Goal: Complete application form

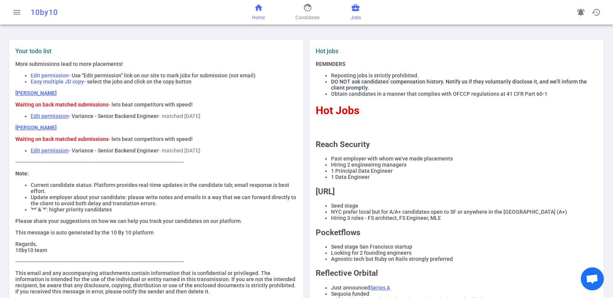
click at [354, 11] on span "business_center" at bounding box center [355, 7] width 9 height 9
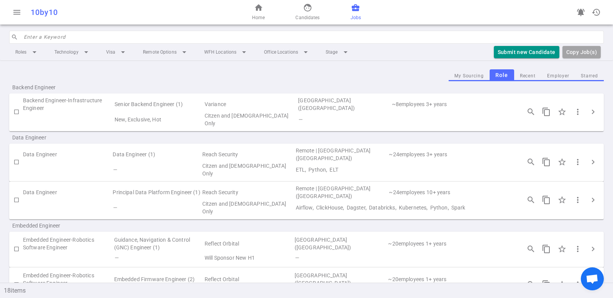
click at [117, 36] on input "search" at bounding box center [311, 37] width 575 height 12
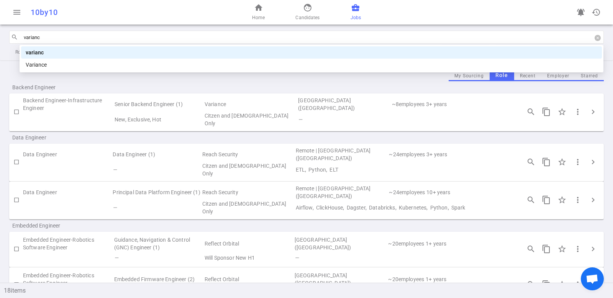
type input "variance"
click at [123, 50] on div "variance" at bounding box center [311, 52] width 571 height 8
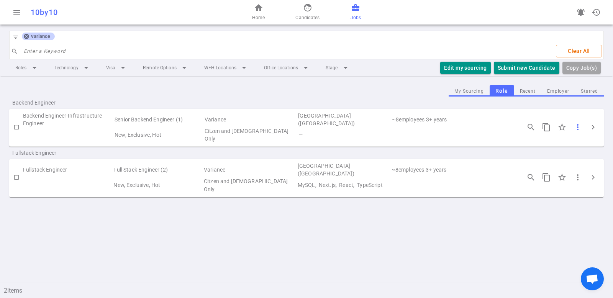
click at [575, 126] on span "more_vert" at bounding box center [577, 127] width 9 height 9
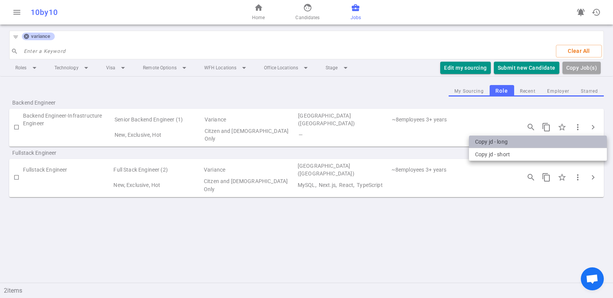
click at [535, 140] on li "Copy JD - long" at bounding box center [538, 142] width 138 height 13
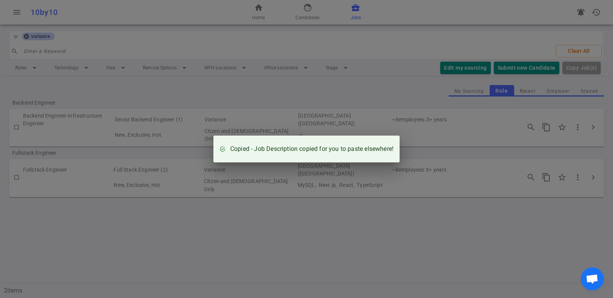
click at [345, 93] on div "Copied - Job Description copied for you to paste elsewhere!" at bounding box center [306, 149] width 613 height 298
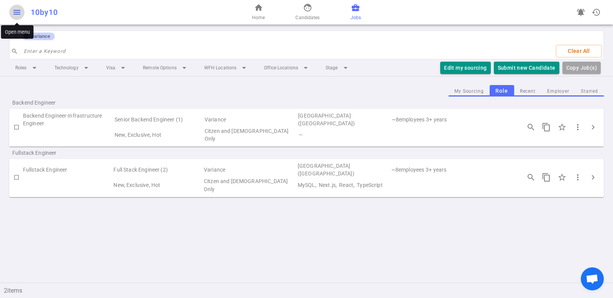
click at [19, 10] on span "menu" at bounding box center [16, 12] width 9 height 9
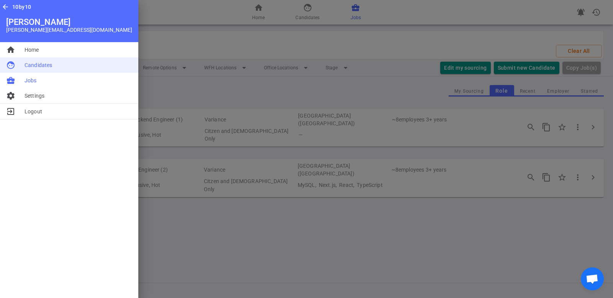
click at [49, 62] on span "Candidates" at bounding box center [39, 65] width 28 height 8
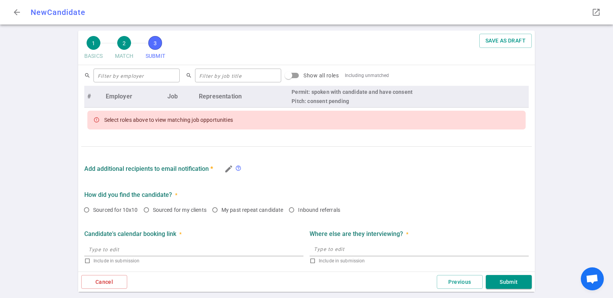
scroll to position [313, 0]
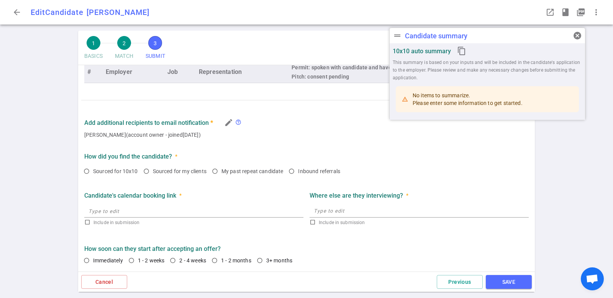
radio input "true"
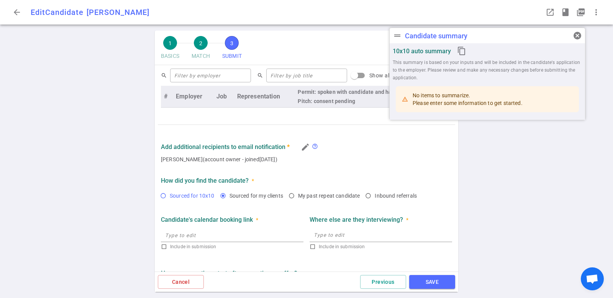
scroll to position [370, 0]
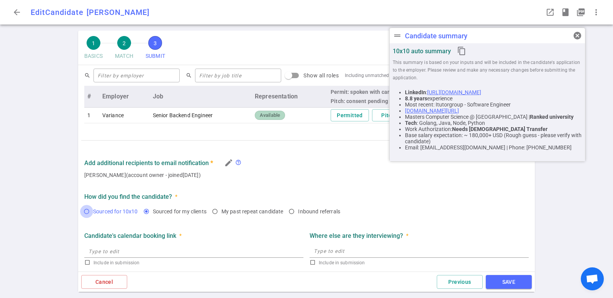
click at [88, 213] on input "Sourced for 10x10" at bounding box center [86, 211] width 13 height 13
radio input "true"
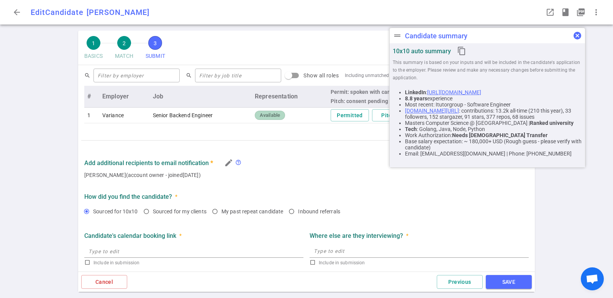
click at [579, 36] on span "cancel" at bounding box center [576, 35] width 9 height 9
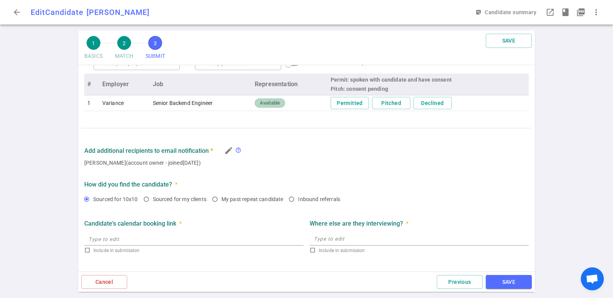
scroll to position [410, 0]
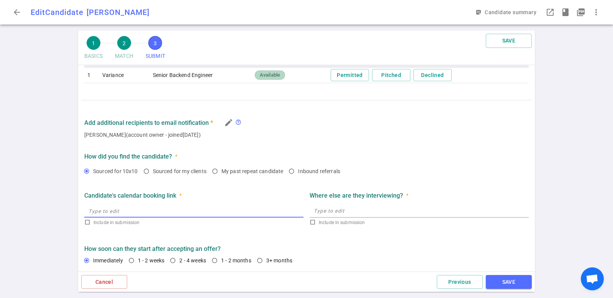
click at [121, 211] on input "text" at bounding box center [193, 210] width 219 height 12
type input "[URL]"
checkbox input "true"
click at [131, 260] on input "1 - 2 weeks" at bounding box center [131, 260] width 13 height 13
radio input "true"
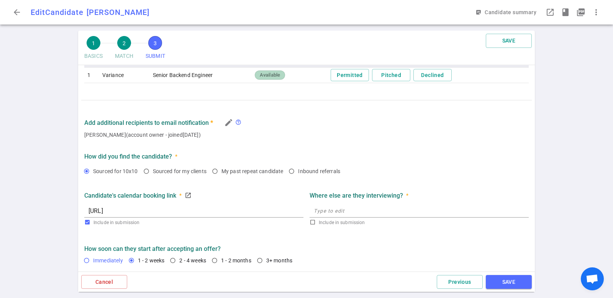
click at [85, 260] on input "Immediately" at bounding box center [86, 260] width 13 height 13
radio input "true"
drag, startPoint x: 518, startPoint y: 285, endPoint x: 438, endPoint y: 217, distance: 104.8
click at [464, 215] on div "1 BASICS 2 MATCH 3 SUBMIT SAVE SUBMIT Roles and jobs applying, recruiter submis…" at bounding box center [306, 161] width 456 height 261
click at [401, 211] on textarea at bounding box center [419, 210] width 211 height 9
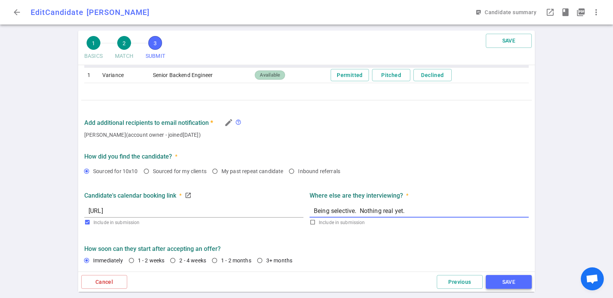
type textarea "Being selective. Nothing real yet."
click at [503, 283] on button "SAVE" at bounding box center [509, 282] width 46 height 14
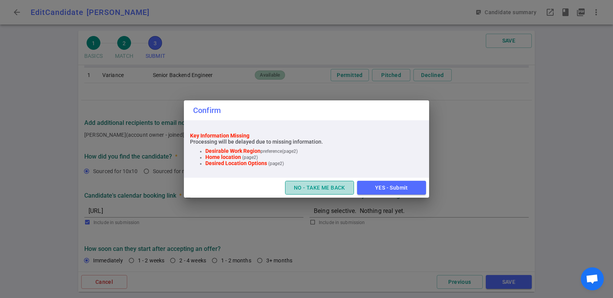
click at [320, 189] on button "NO - TAKE ME BACK" at bounding box center [319, 188] width 69 height 14
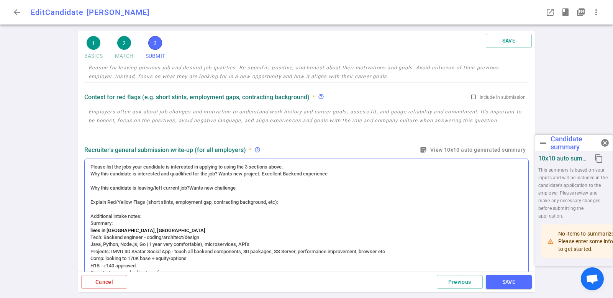
scroll to position [66, 0]
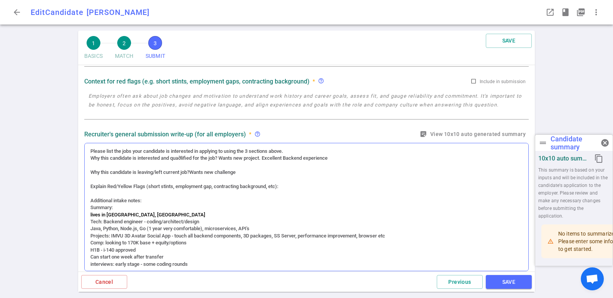
click at [204, 168] on div at bounding box center [306, 165] width 432 height 7
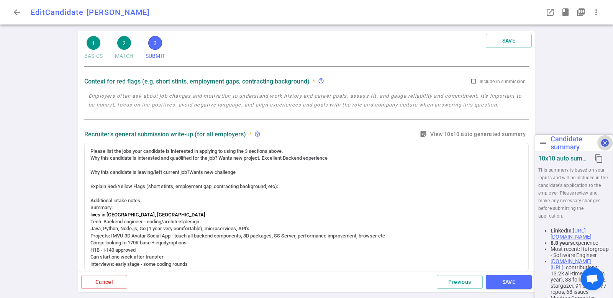
click at [604, 141] on span "cancel" at bounding box center [604, 142] width 9 height 9
